Goal: Find specific page/section: Locate a particular part of the current website

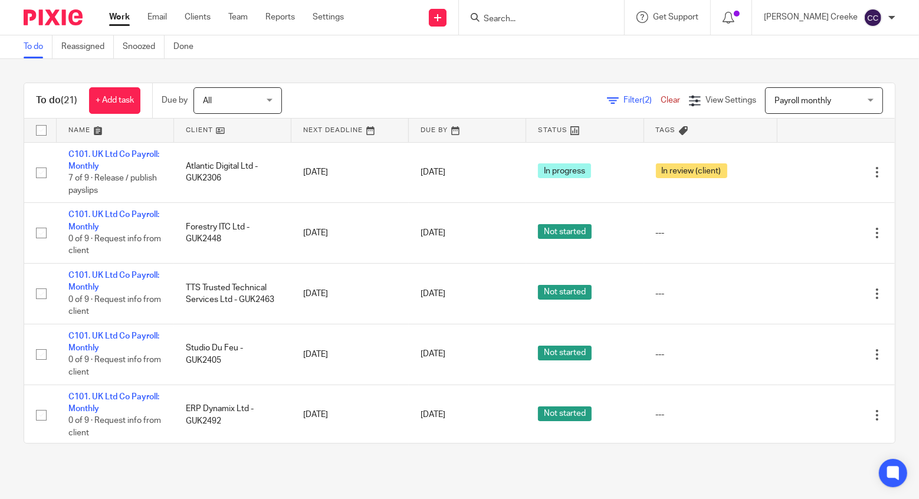
scroll to position [965, 0]
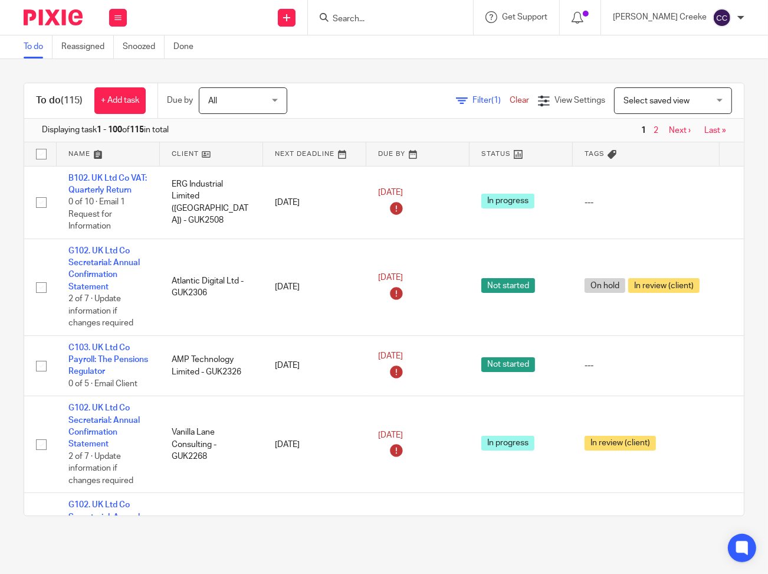
click at [383, 16] on input "Search" at bounding box center [385, 19] width 106 height 11
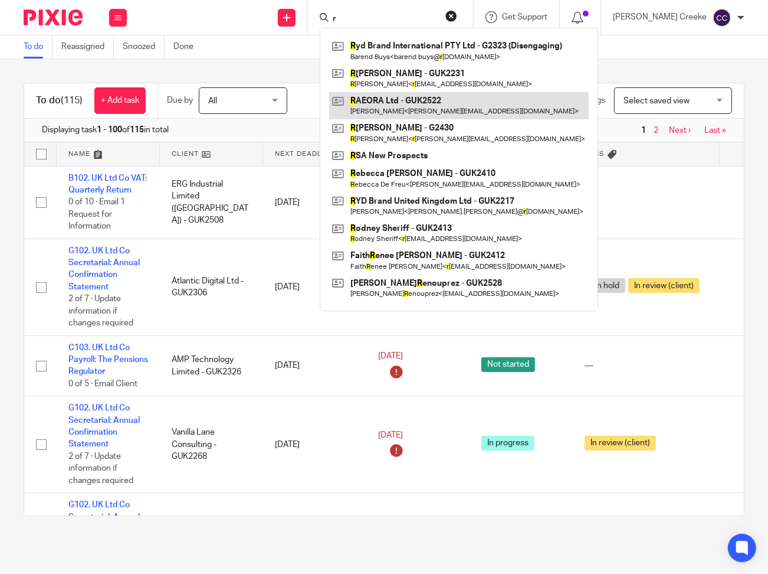
type input "r"
click at [430, 103] on link at bounding box center [459, 105] width 260 height 27
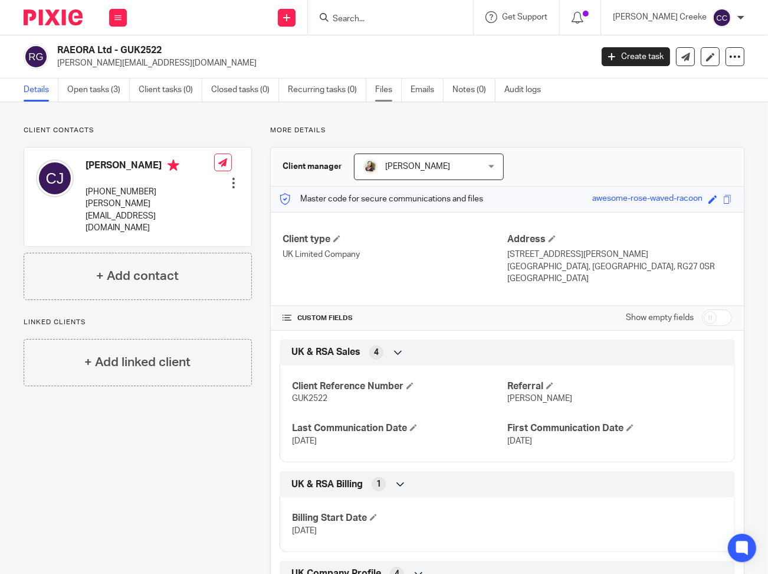
click at [397, 88] on link "Files" at bounding box center [388, 89] width 27 height 23
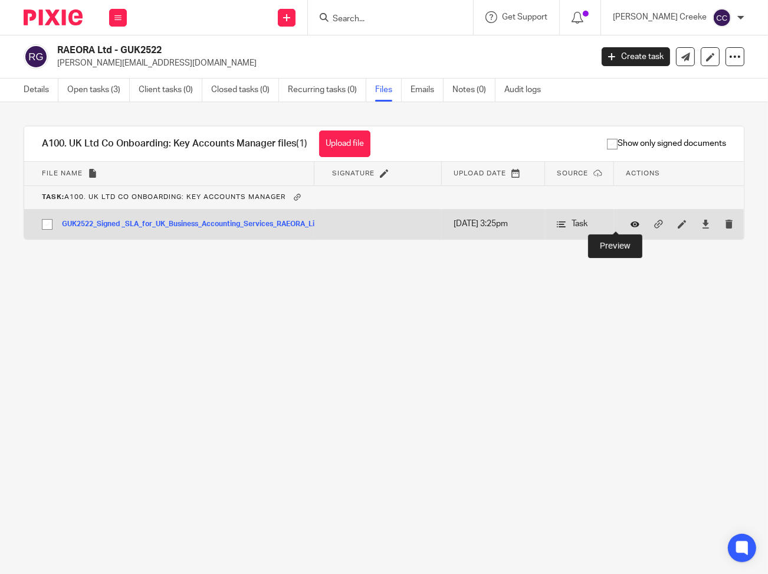
click at [631, 222] on icon at bounding box center [635, 224] width 9 height 9
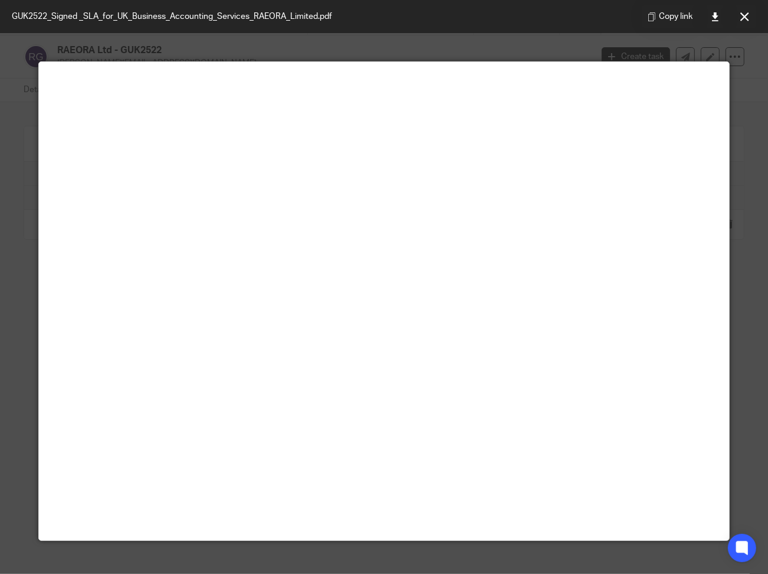
scroll to position [83, 0]
